Goal: Information Seeking & Learning: Find specific fact

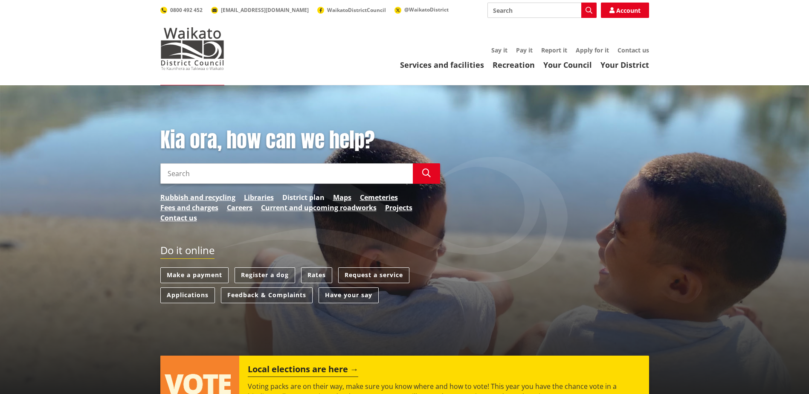
click at [310, 197] on link "District plan" at bounding box center [303, 197] width 42 height 10
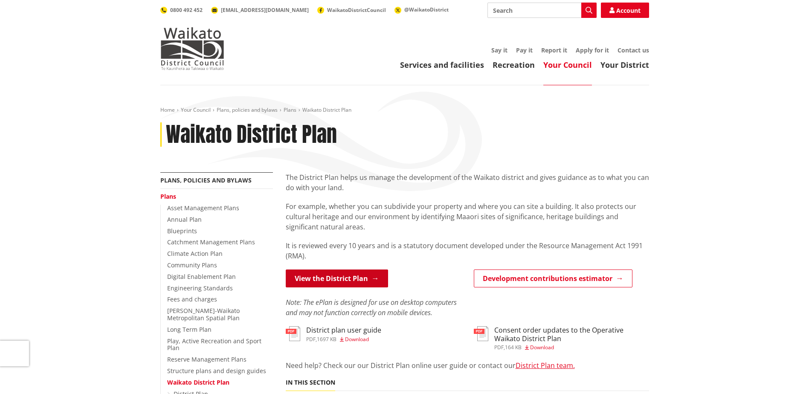
click at [309, 279] on link "View the District Plan" at bounding box center [337, 278] width 102 height 18
click at [500, 11] on input "Search" at bounding box center [541, 10] width 109 height 15
click at [508, 12] on input "Search" at bounding box center [541, 10] width 109 height 15
click at [527, 27] on div "Toggle search Toggle navigation Services and facilities Recreation Your Council…" at bounding box center [404, 36] width 501 height 67
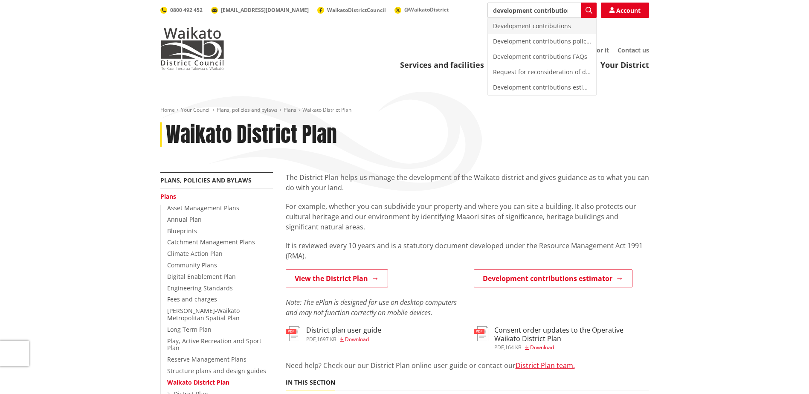
click at [553, 23] on div "Development contributions" at bounding box center [542, 25] width 108 height 15
type input "Development contributions"
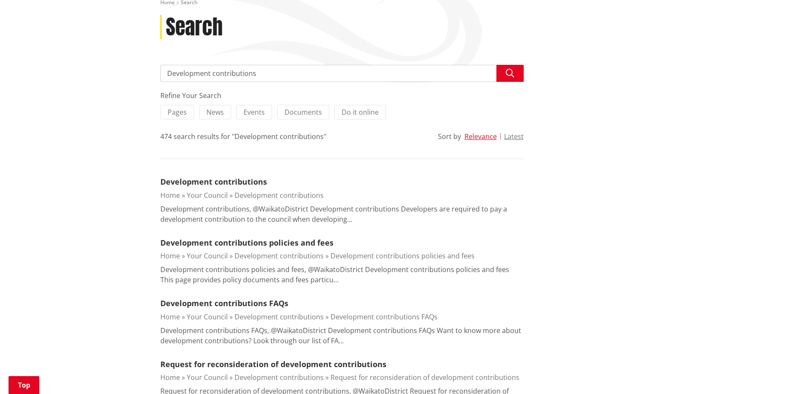
scroll to position [117, 0]
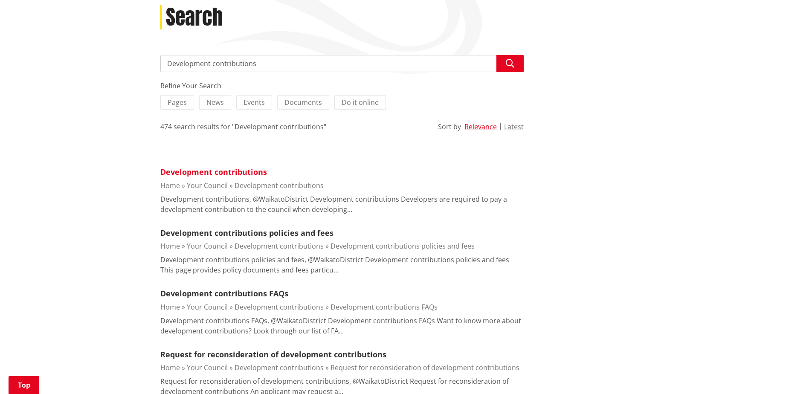
click at [197, 174] on link "Development contributions" at bounding box center [213, 172] width 107 height 10
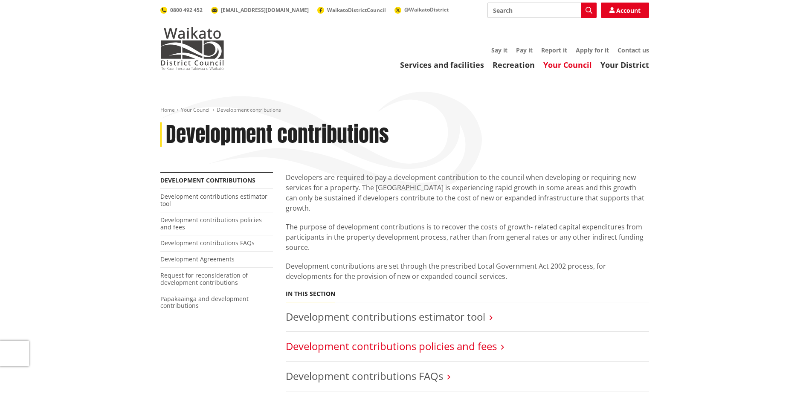
click at [416, 341] on link "Development contributions policies and fees" at bounding box center [391, 346] width 211 height 14
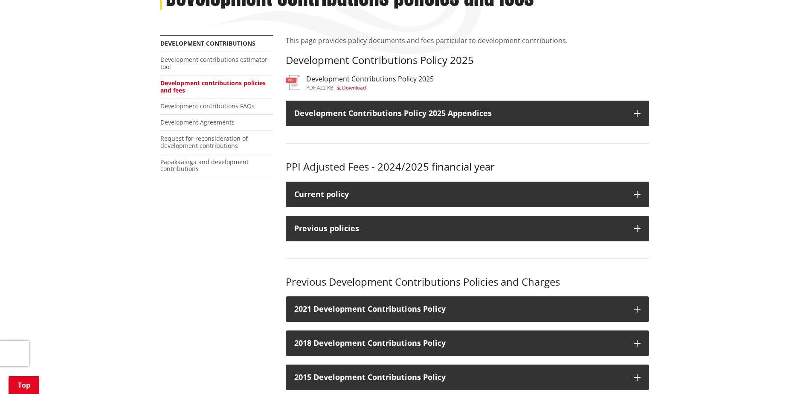
scroll to position [134, 0]
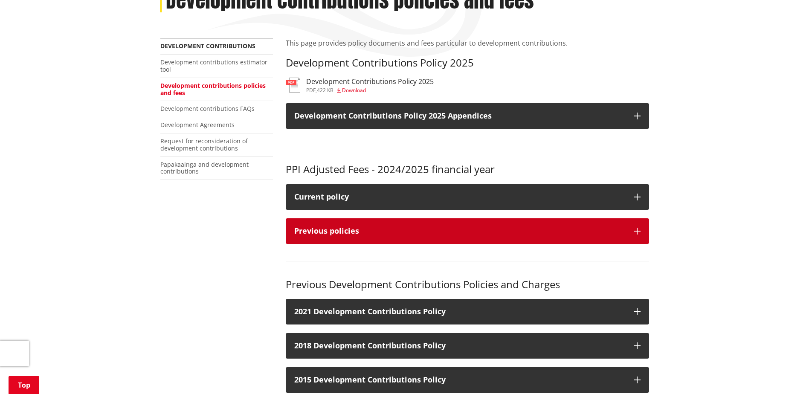
click at [384, 230] on div "Previous policies" at bounding box center [459, 231] width 331 height 9
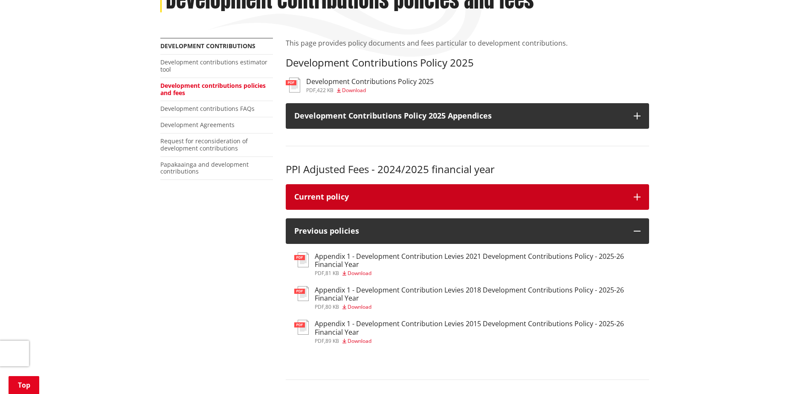
click at [395, 202] on button "Current policy" at bounding box center [467, 197] width 363 height 26
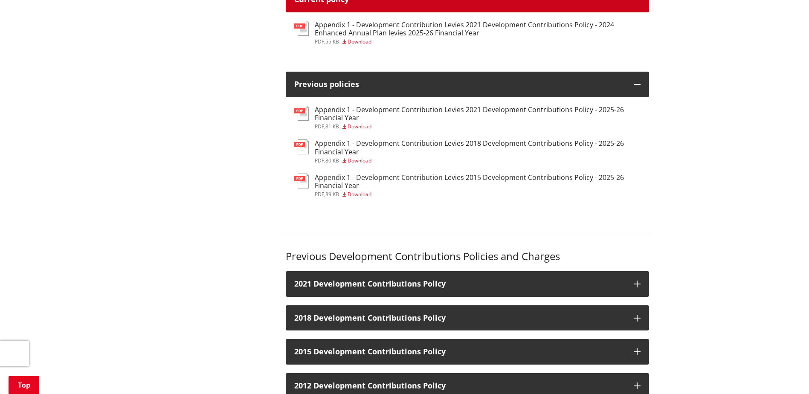
scroll to position [330, 0]
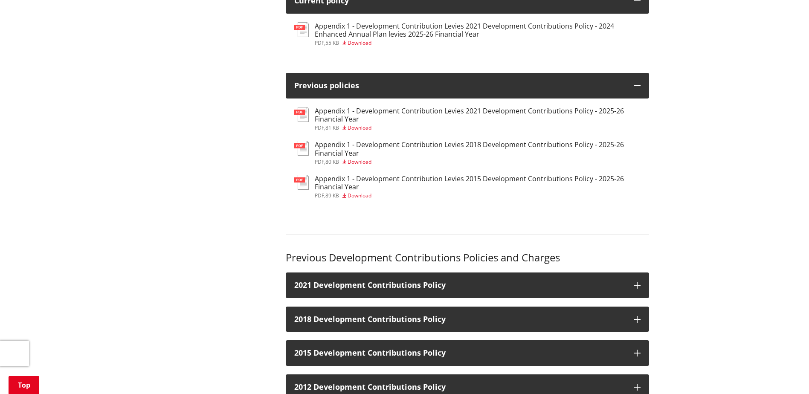
click at [416, 144] on h3 "Appendix 1 - Development Contribution Levies 2018 Development Contributions Pol…" at bounding box center [478, 149] width 326 height 16
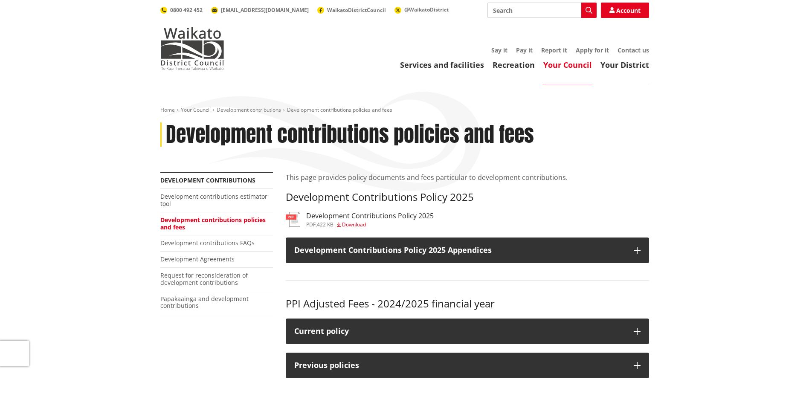
scroll to position [330, 0]
